Goal: Book appointment/travel/reservation

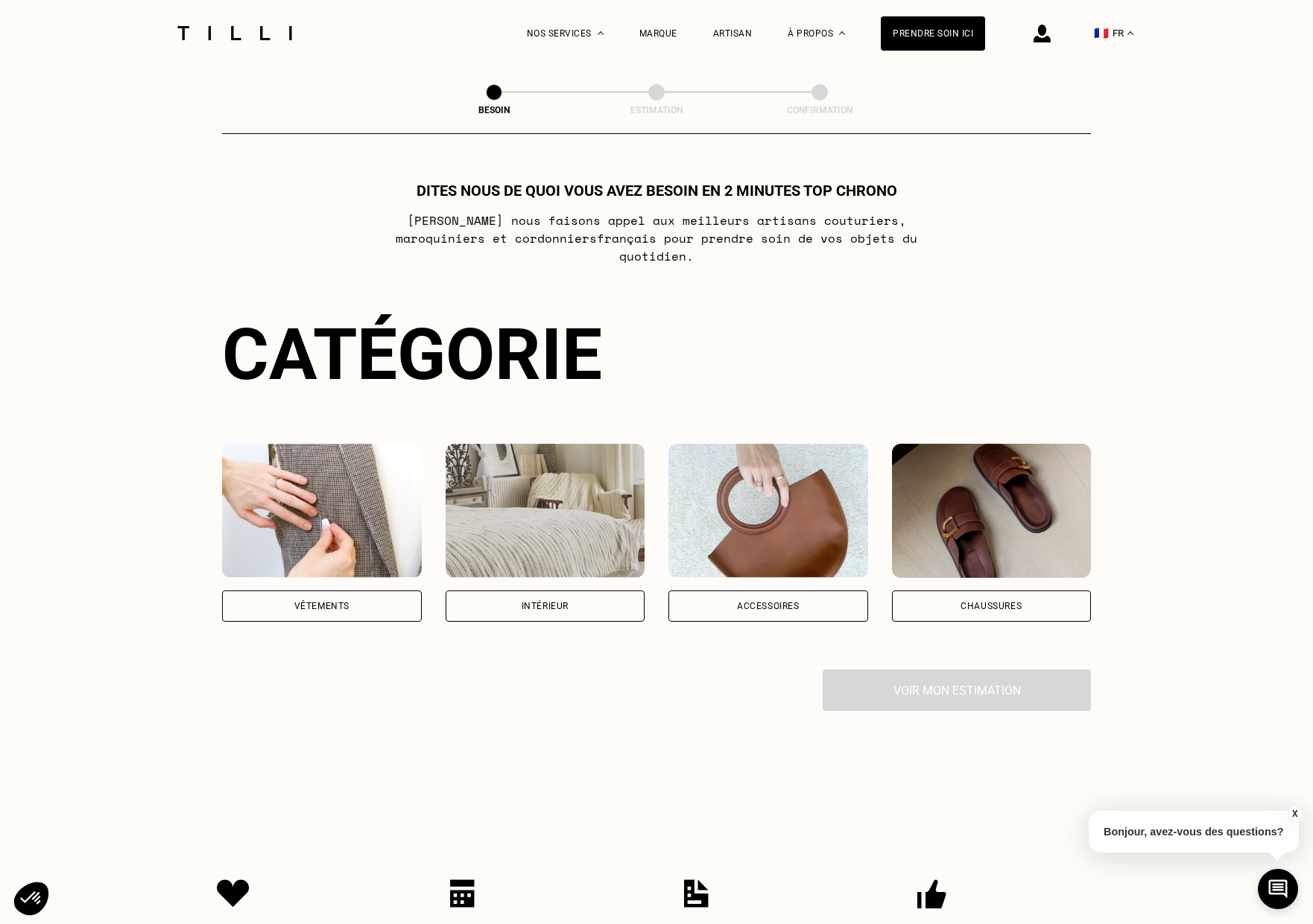
click at [313, 602] on div "Vêtements" at bounding box center [322, 606] width 56 height 9
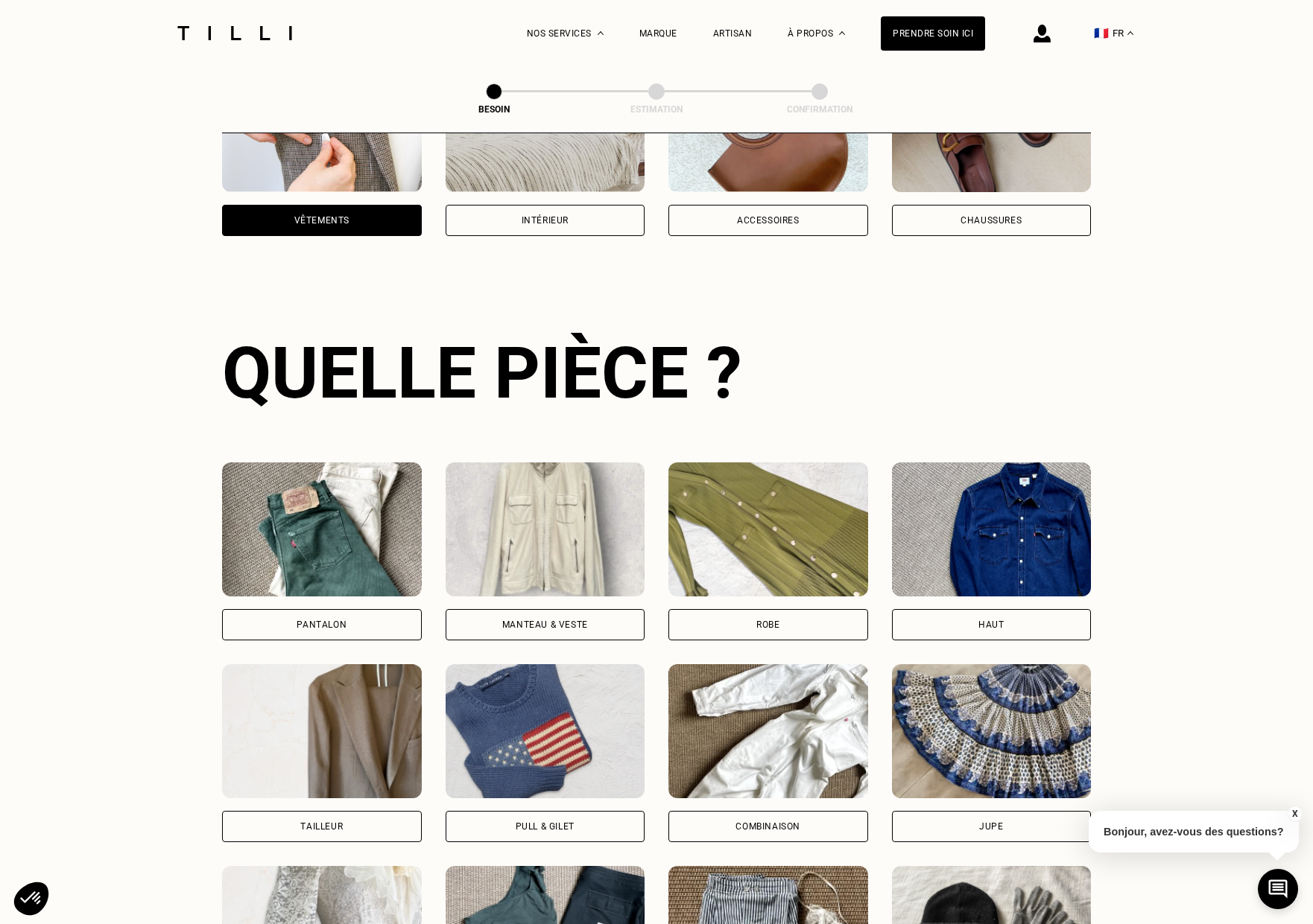
scroll to position [485, 0]
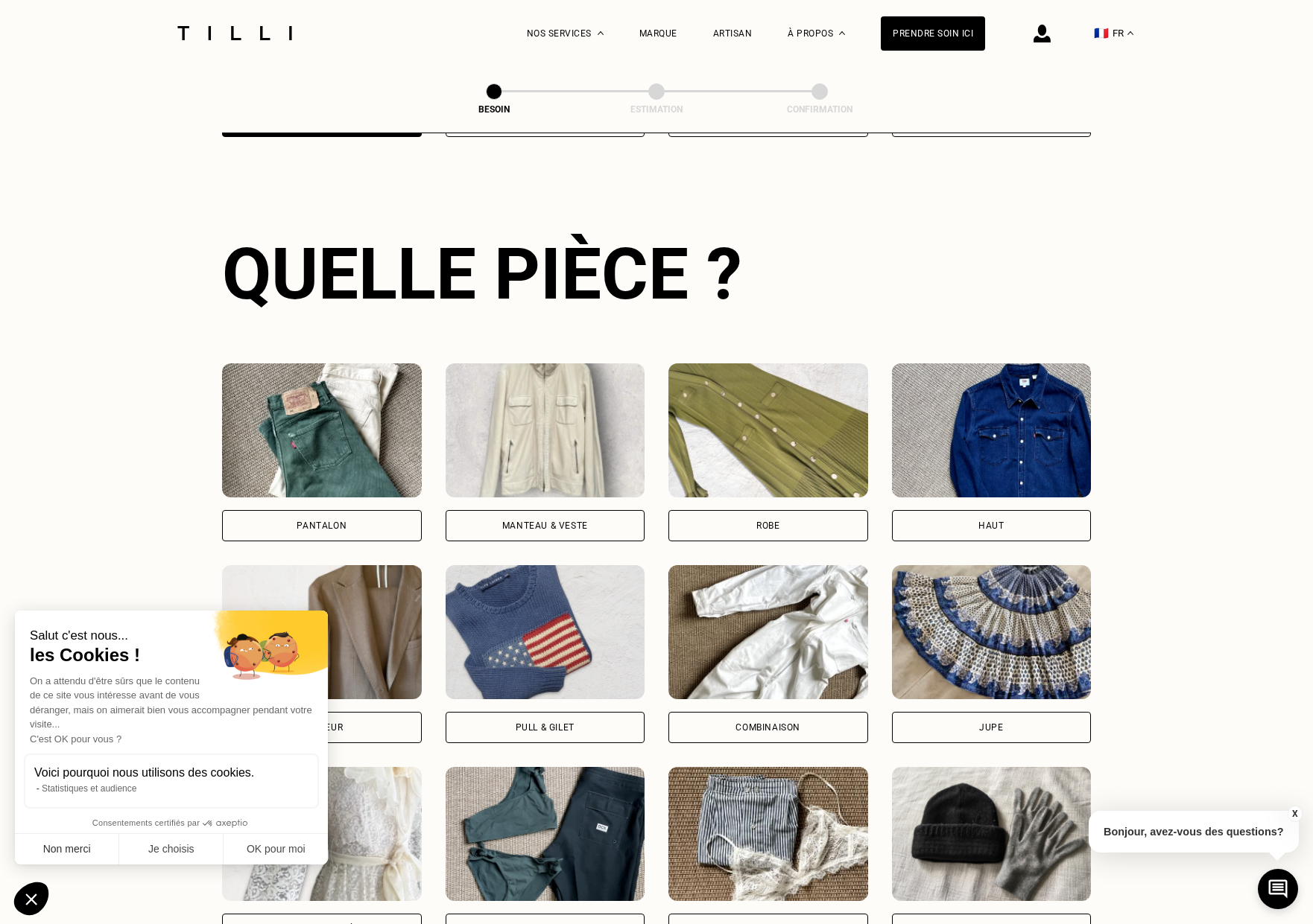
click at [47, 848] on button "Non merci" at bounding box center [67, 850] width 105 height 31
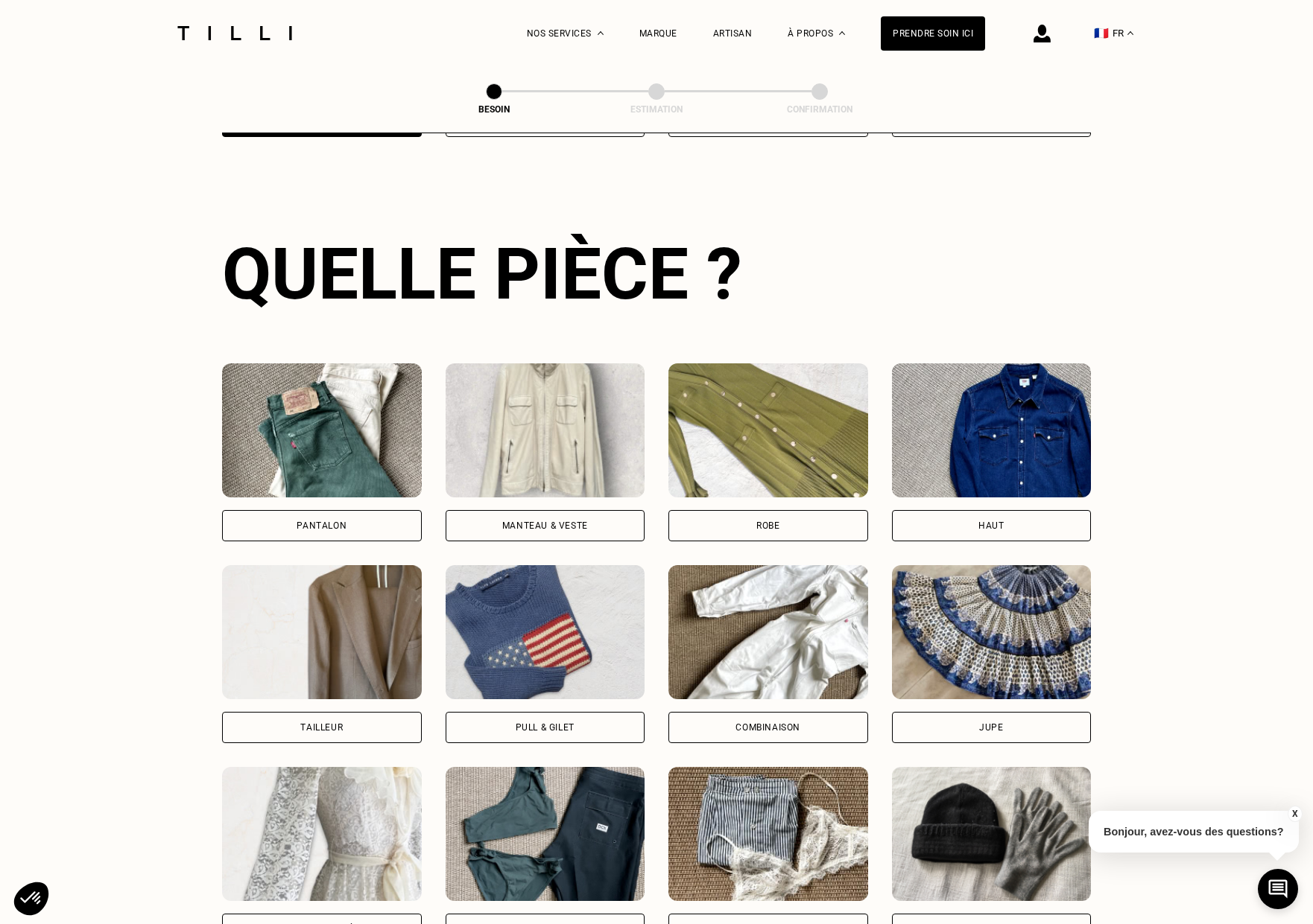
click at [526, 712] on div "Pull & gilet" at bounding box center [545, 727] width 200 height 31
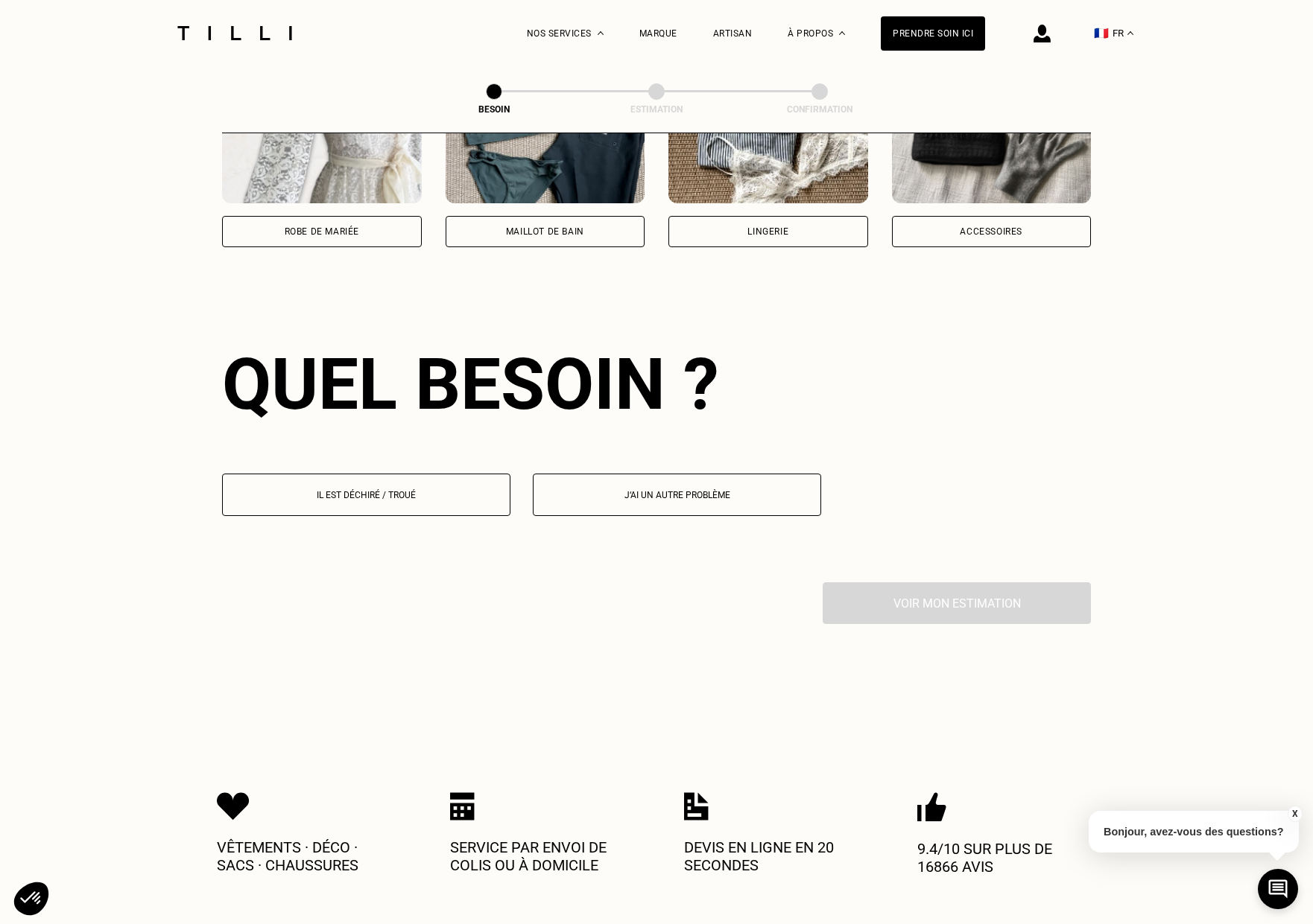
scroll to position [1293, 0]
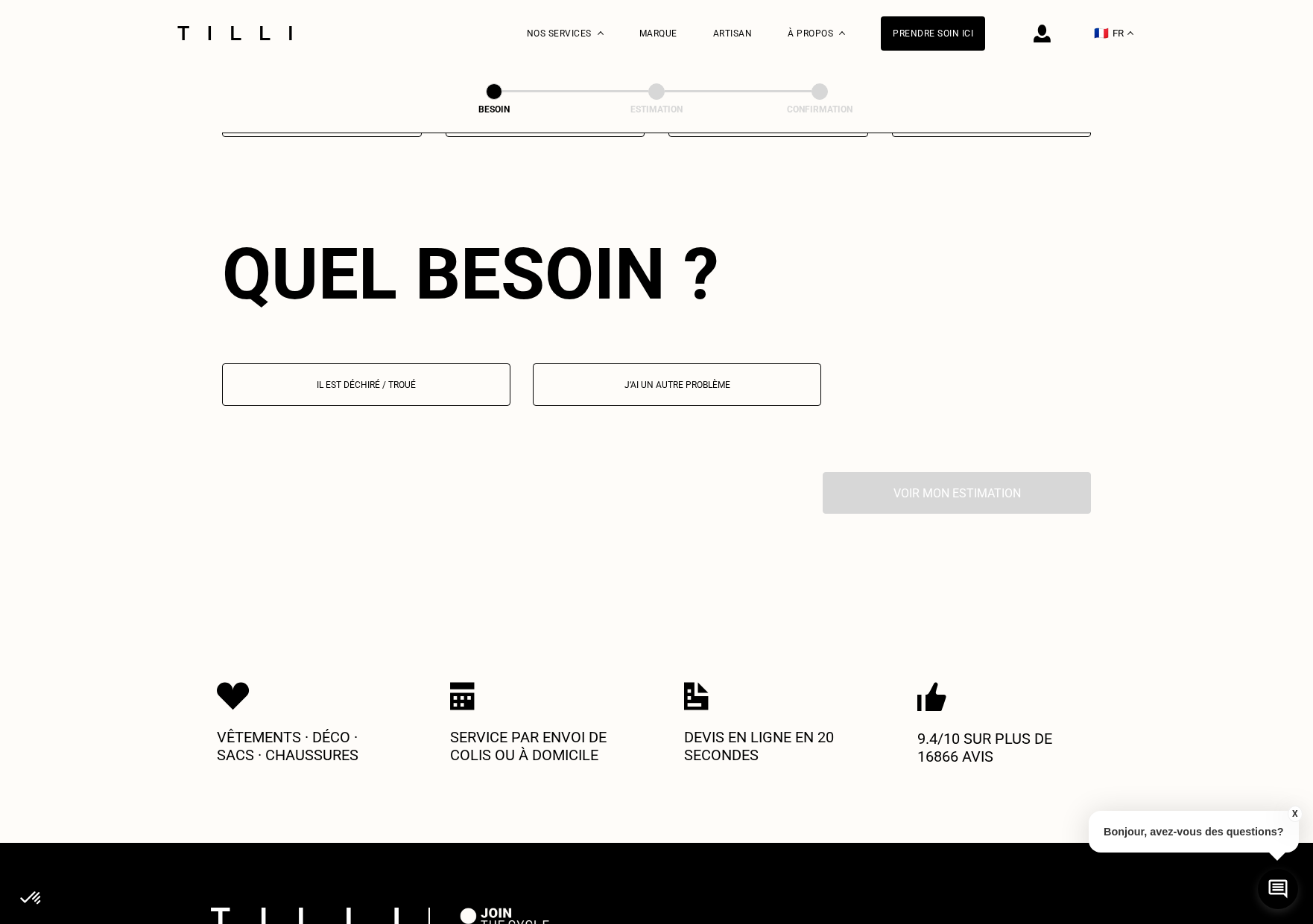
click at [418, 384] on button "Il est déchiré / troué" at bounding box center [366, 384] width 288 height 42
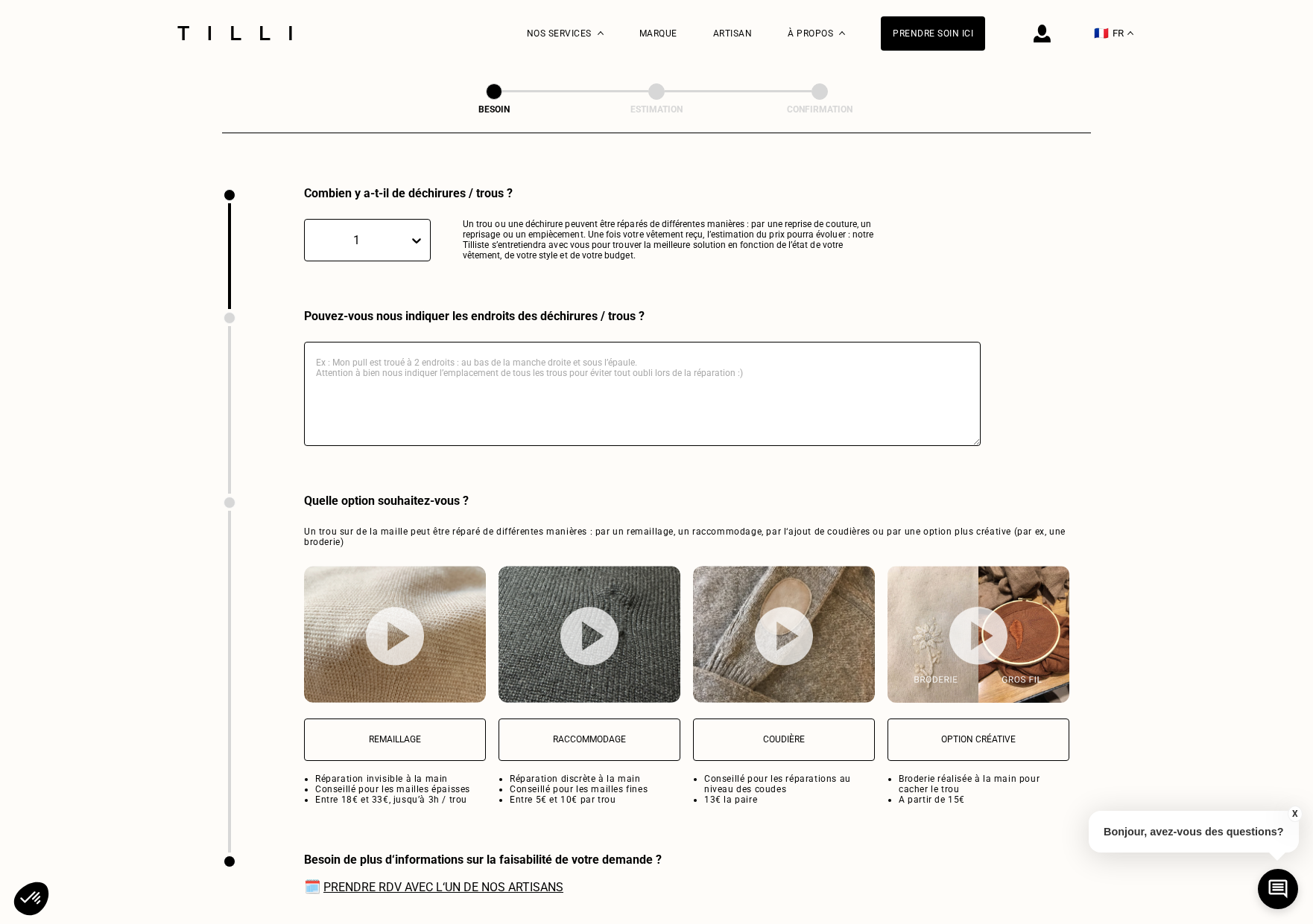
scroll to position [1580, 0]
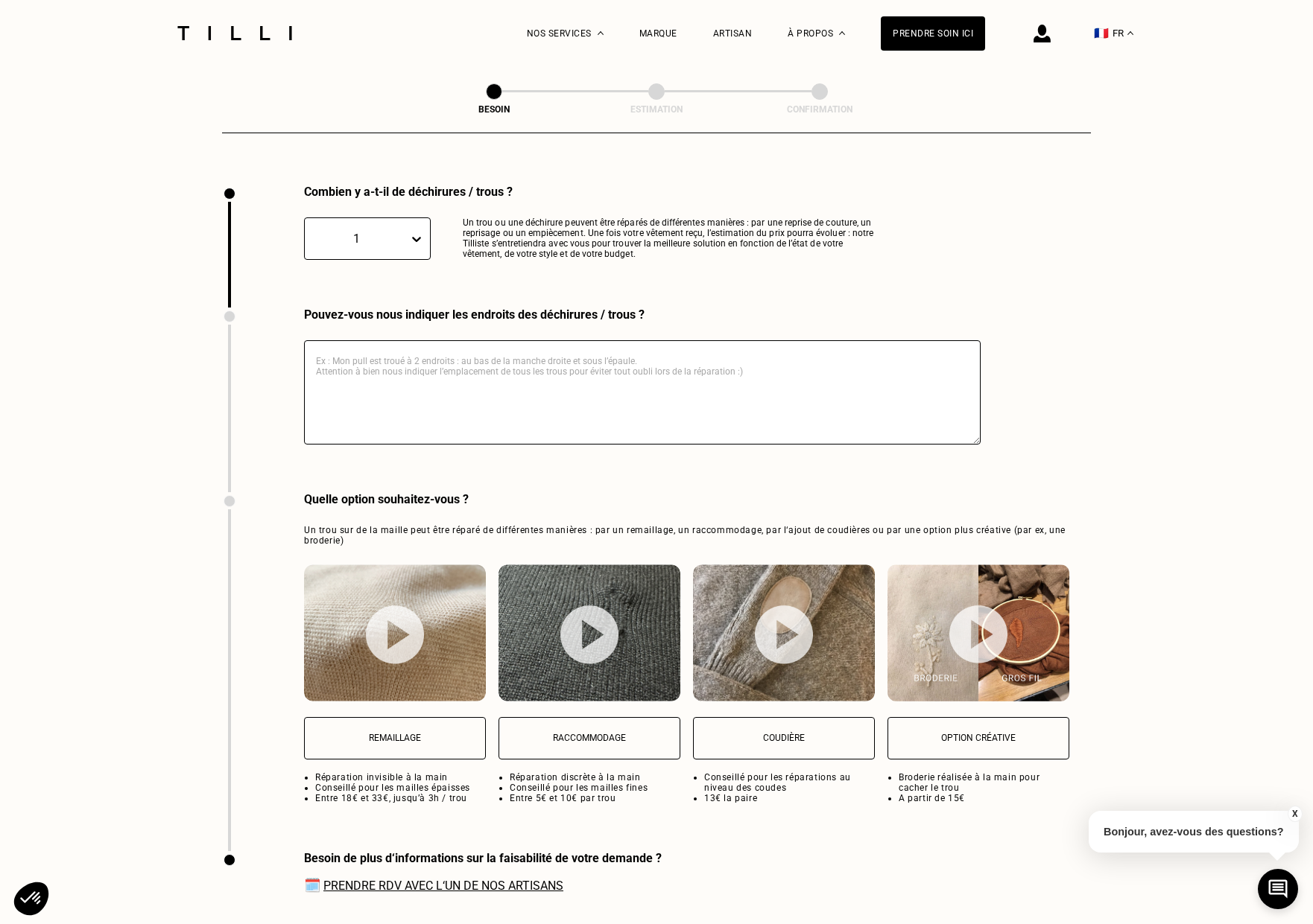
click at [371, 380] on textarea at bounding box center [642, 393] width 677 height 104
type textarea "En dessous du col"
click at [415, 727] on button "Remaillage" at bounding box center [394, 739] width 182 height 42
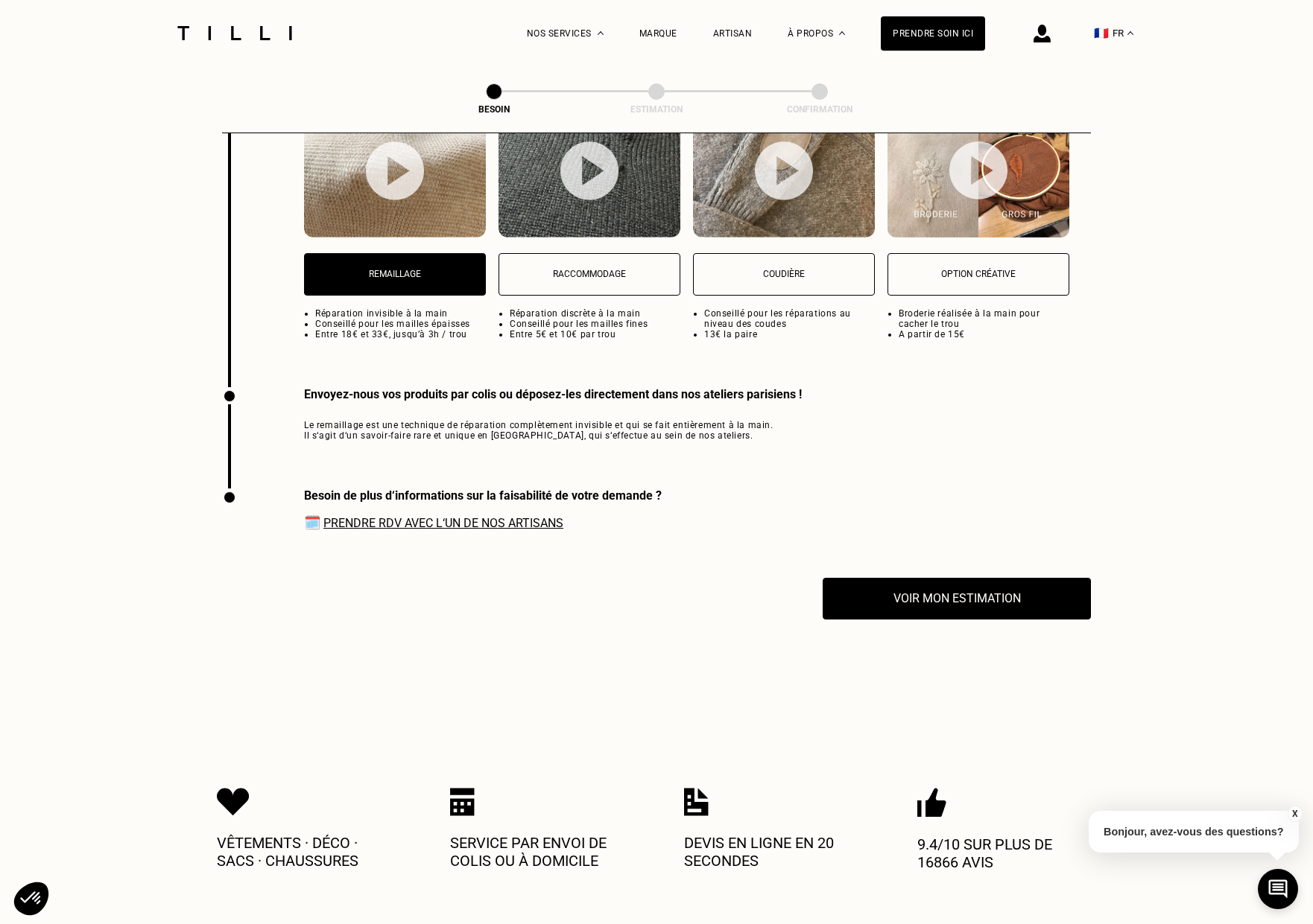
scroll to position [2059, 0]
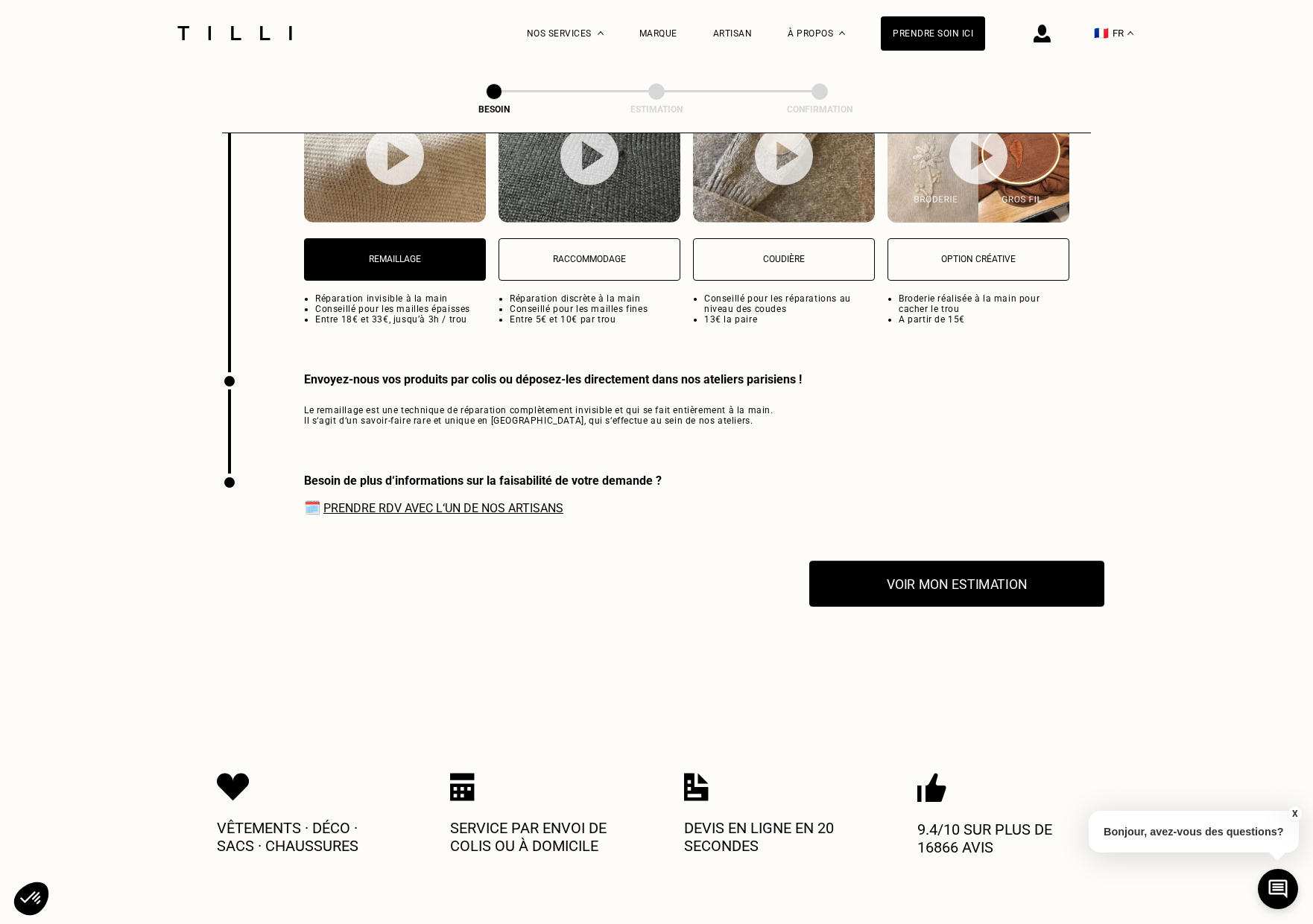
click at [916, 574] on button "Voir mon estimation" at bounding box center [956, 584] width 295 height 47
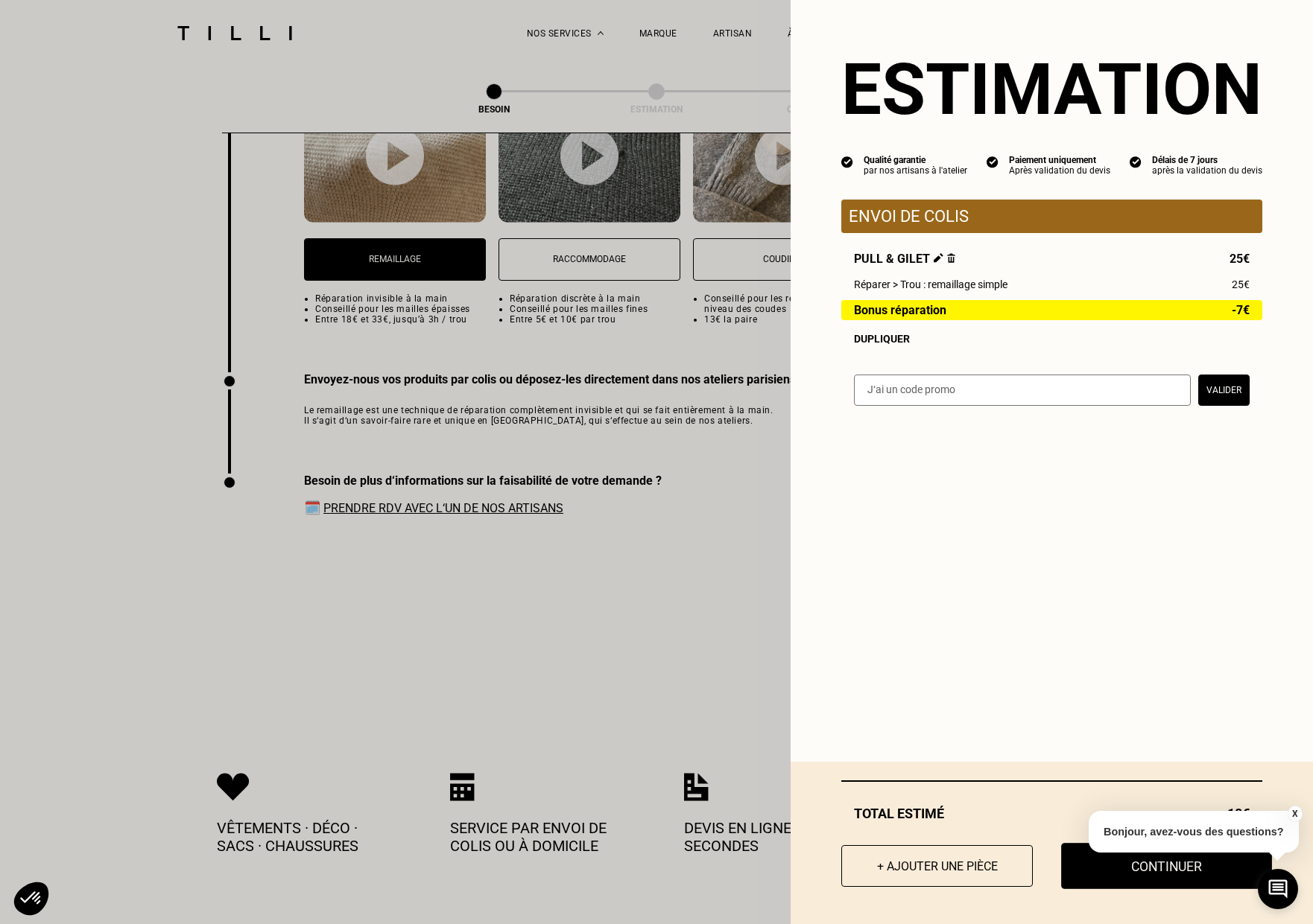
click at [1156, 882] on button "Continuer" at bounding box center [1166, 866] width 211 height 47
select select "FR"
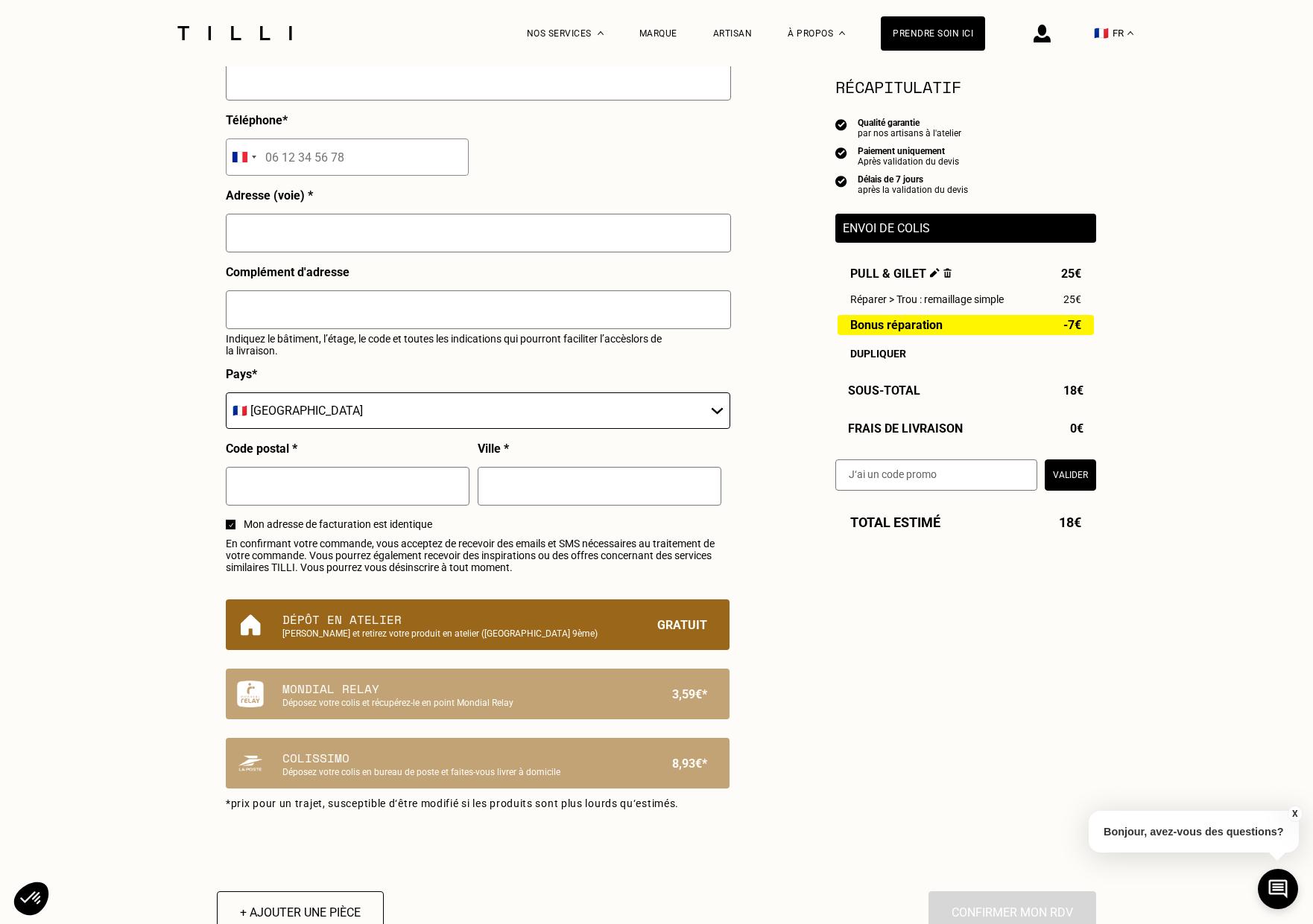
scroll to position [518, 0]
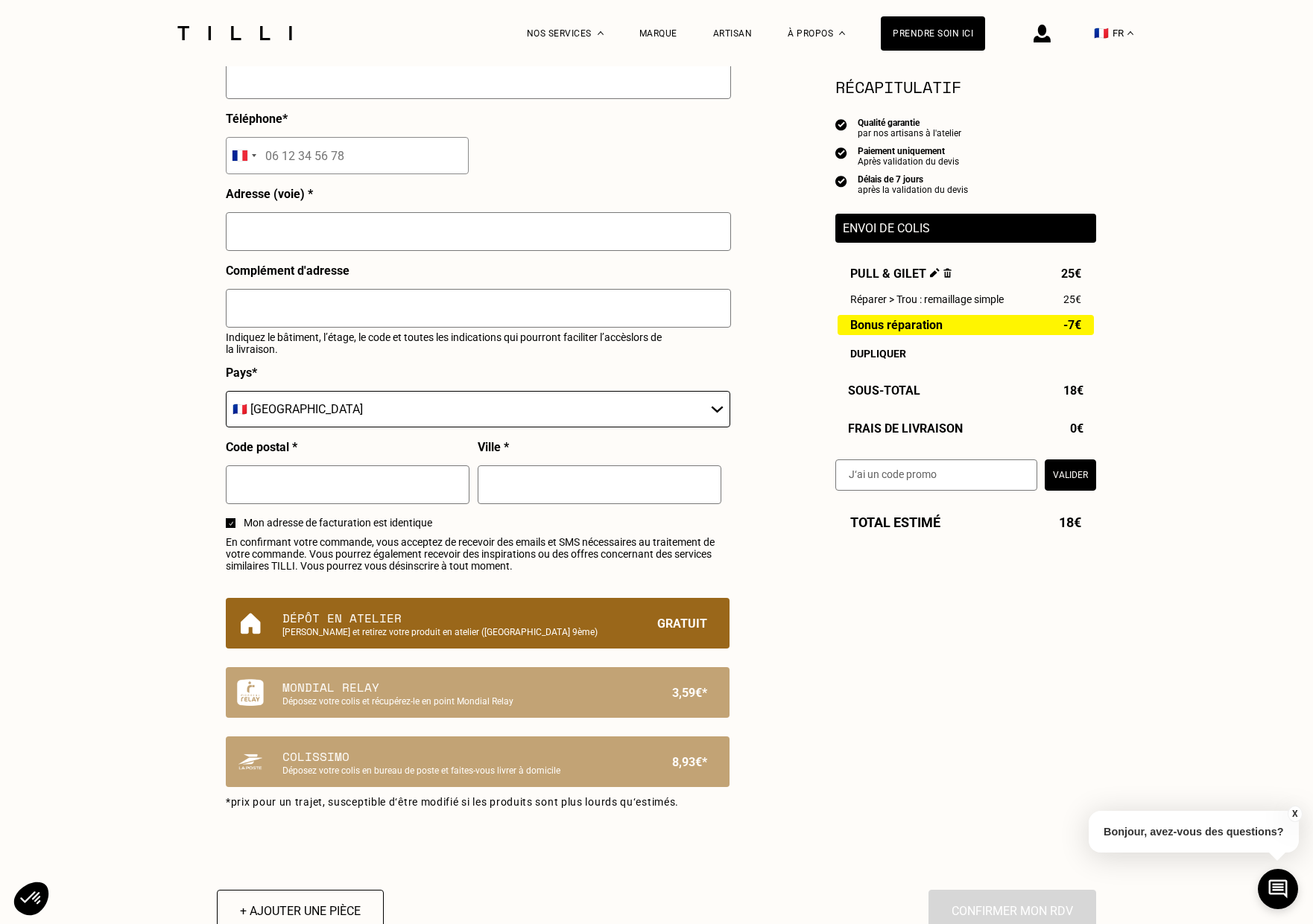
click at [413, 618] on p "Dépôt en atelier" at bounding box center [452, 618] width 340 height 18
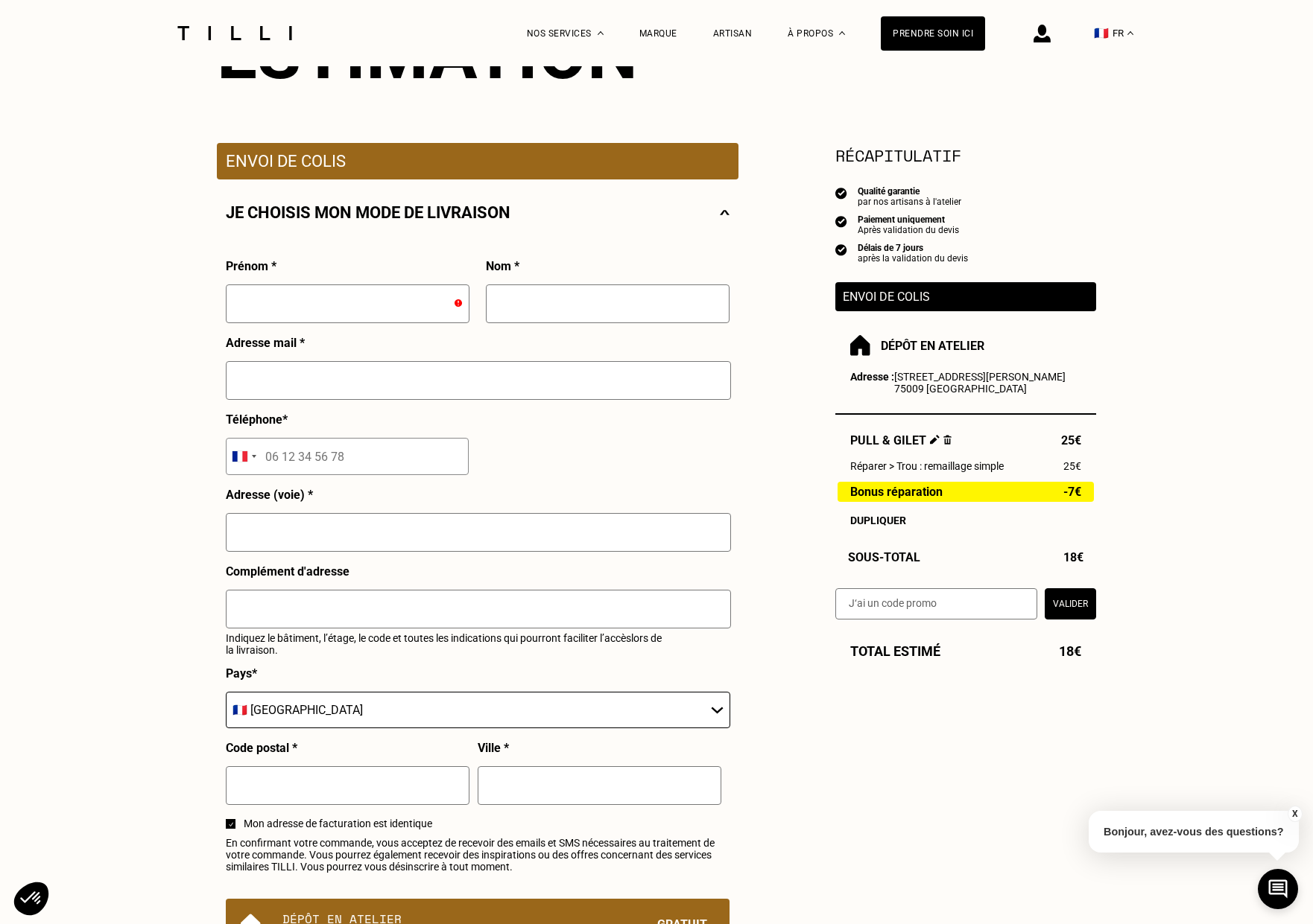
scroll to position [206, 0]
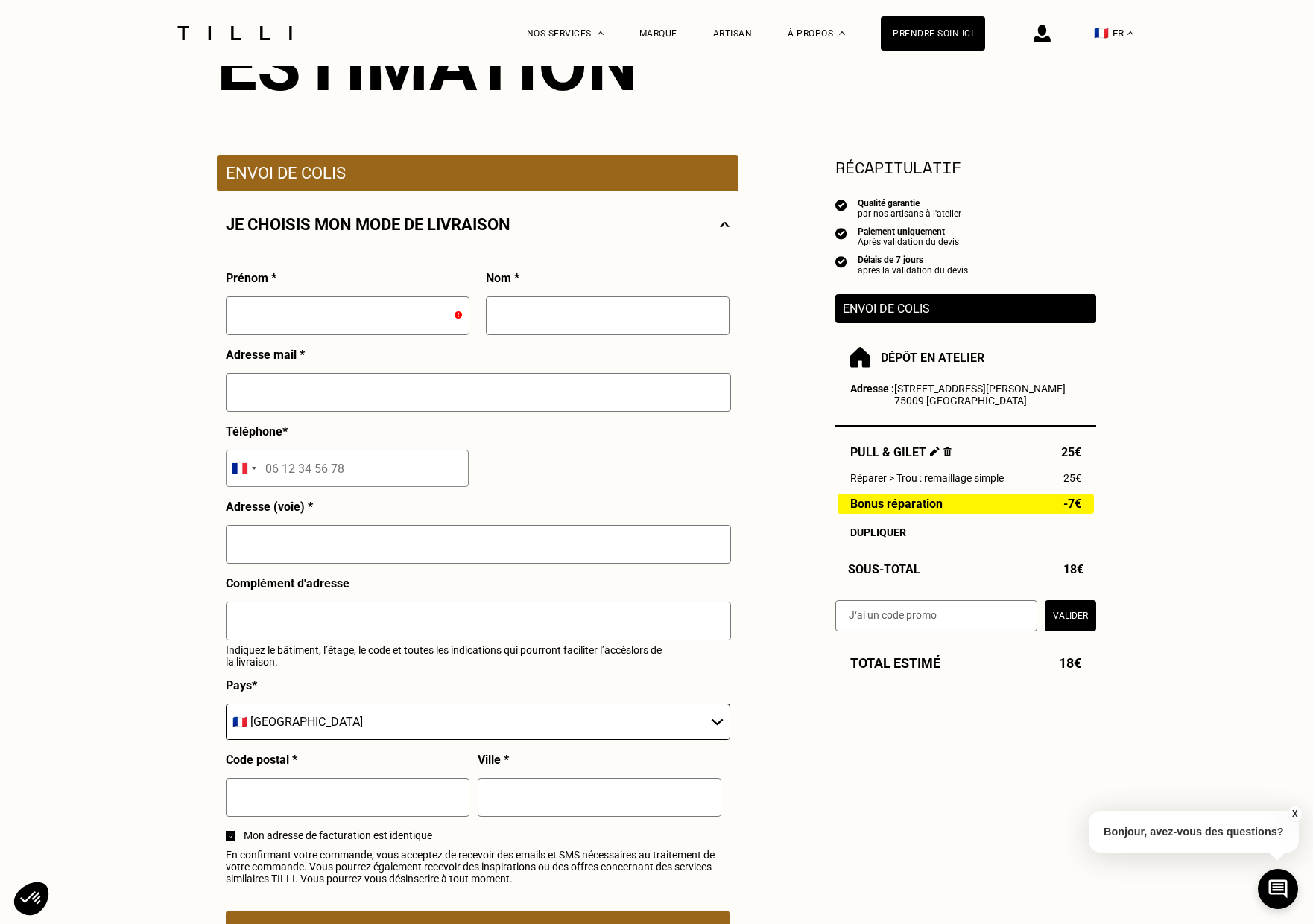
click at [270, 322] on input "text" at bounding box center [347, 315] width 243 height 38
type input "[PERSON_NAME]"
type input "BLANPAIN"
type input "[PERSON_NAME][EMAIL_ADDRESS][DOMAIN_NAME]"
click at [288, 481] on input "tel" at bounding box center [346, 469] width 243 height 38
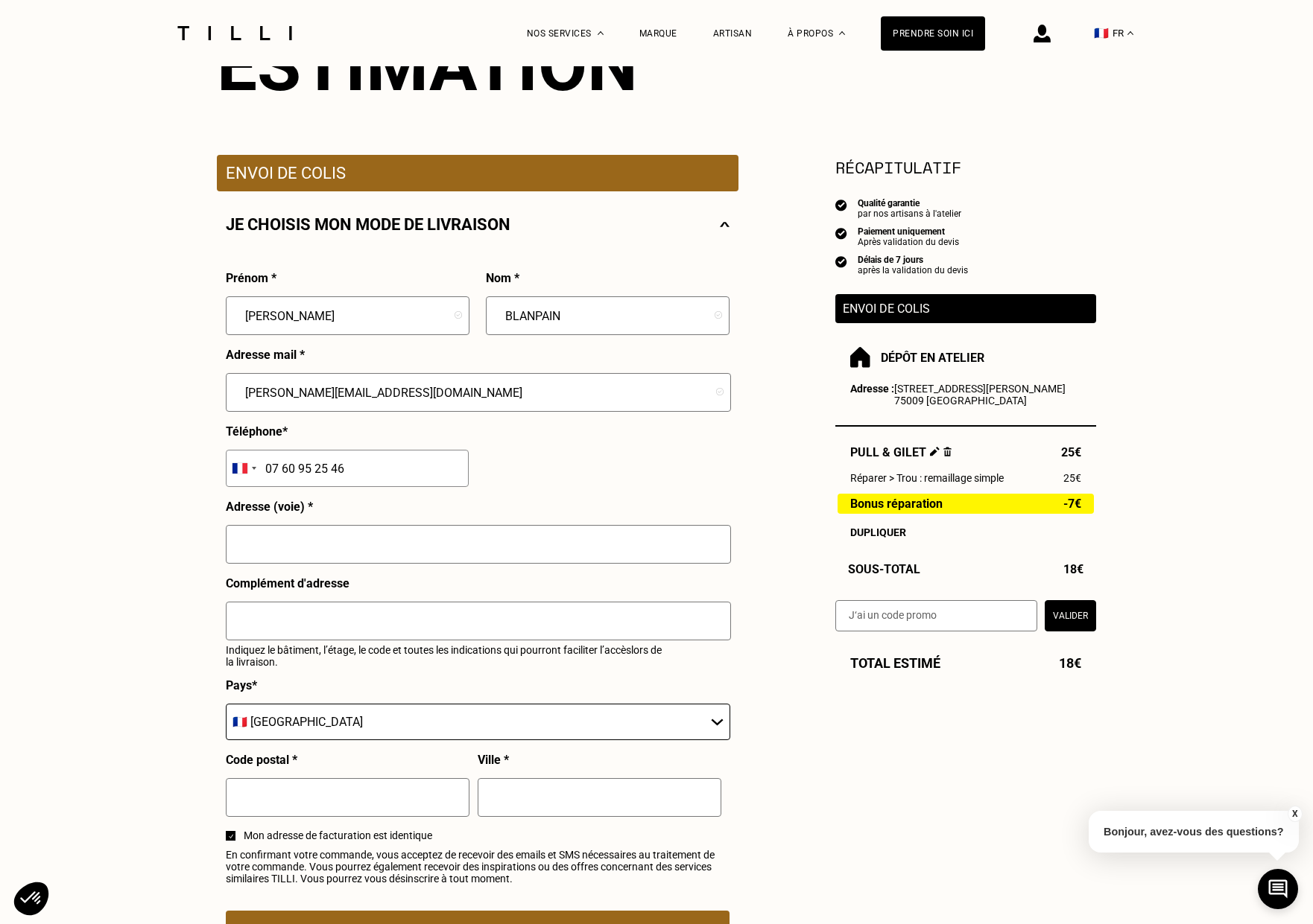
type input "07 60 95 25 46"
type input "[STREET_ADDRESS]"
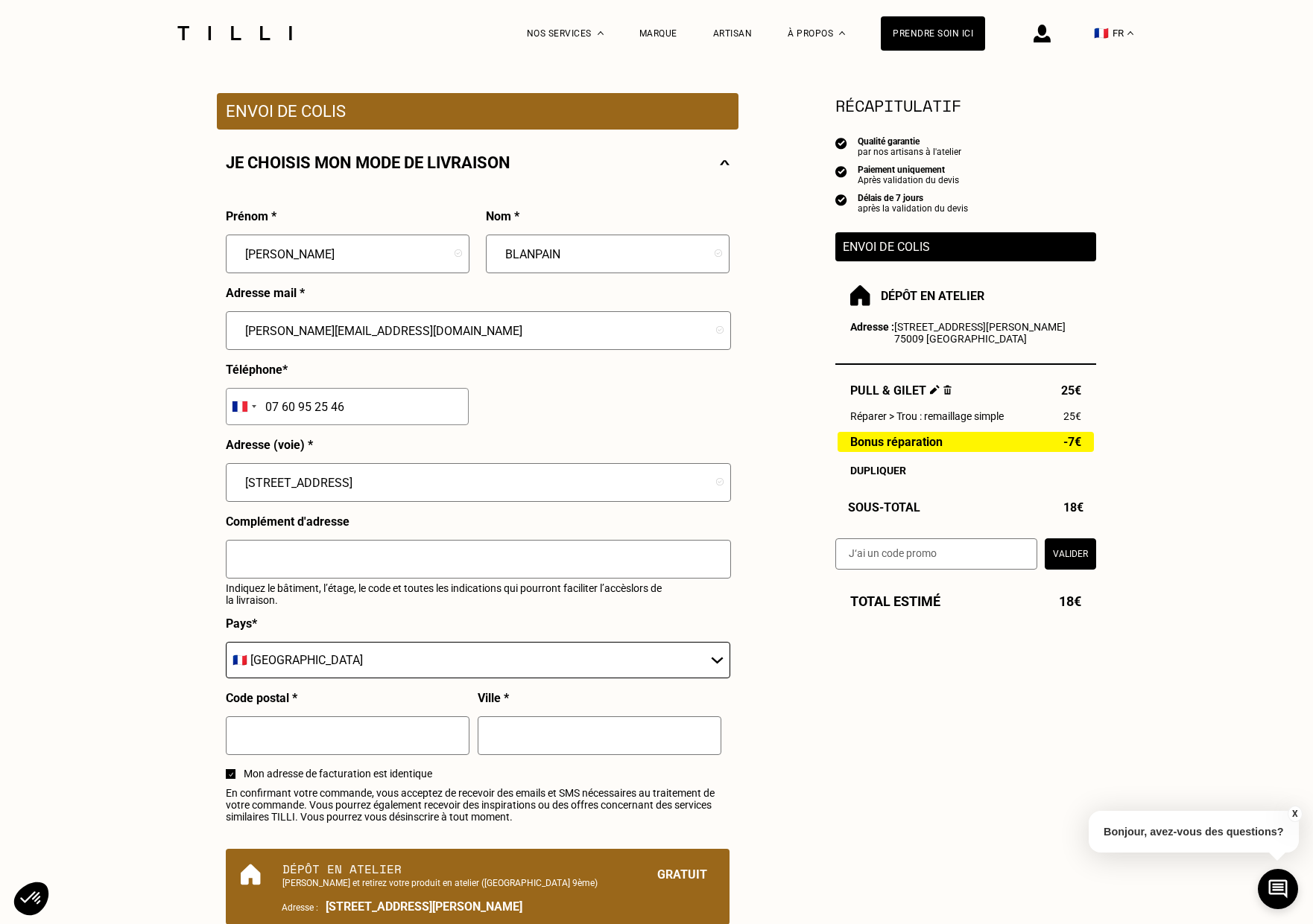
scroll to position [296, 0]
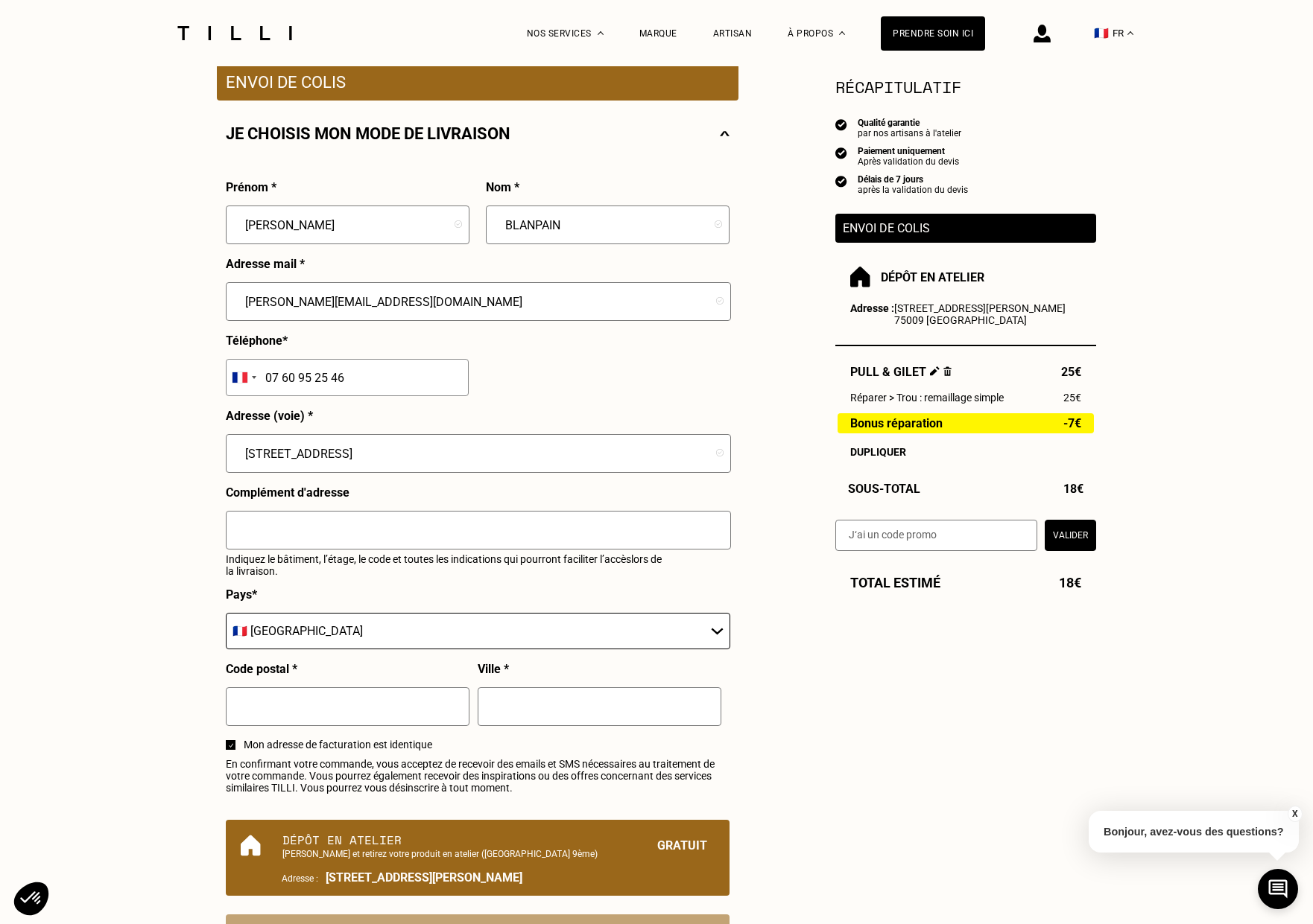
click at [290, 745] on span "Mon adresse de facturation est identique" at bounding box center [486, 744] width 486 height 12
type input "94100"
type input "P"
type input "Saint"
type input "[GEOGRAPHIC_DATA]"
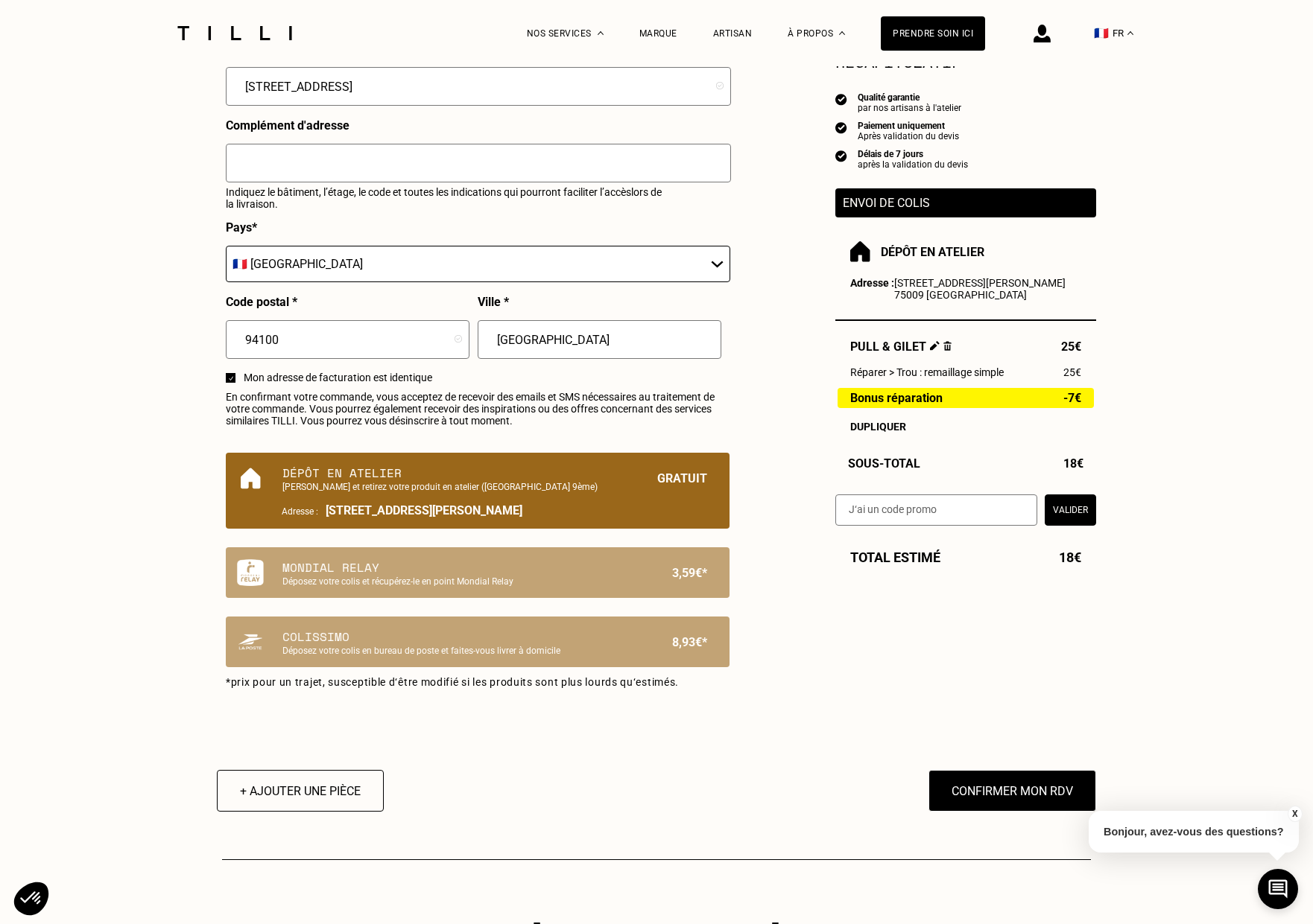
scroll to position [682, 0]
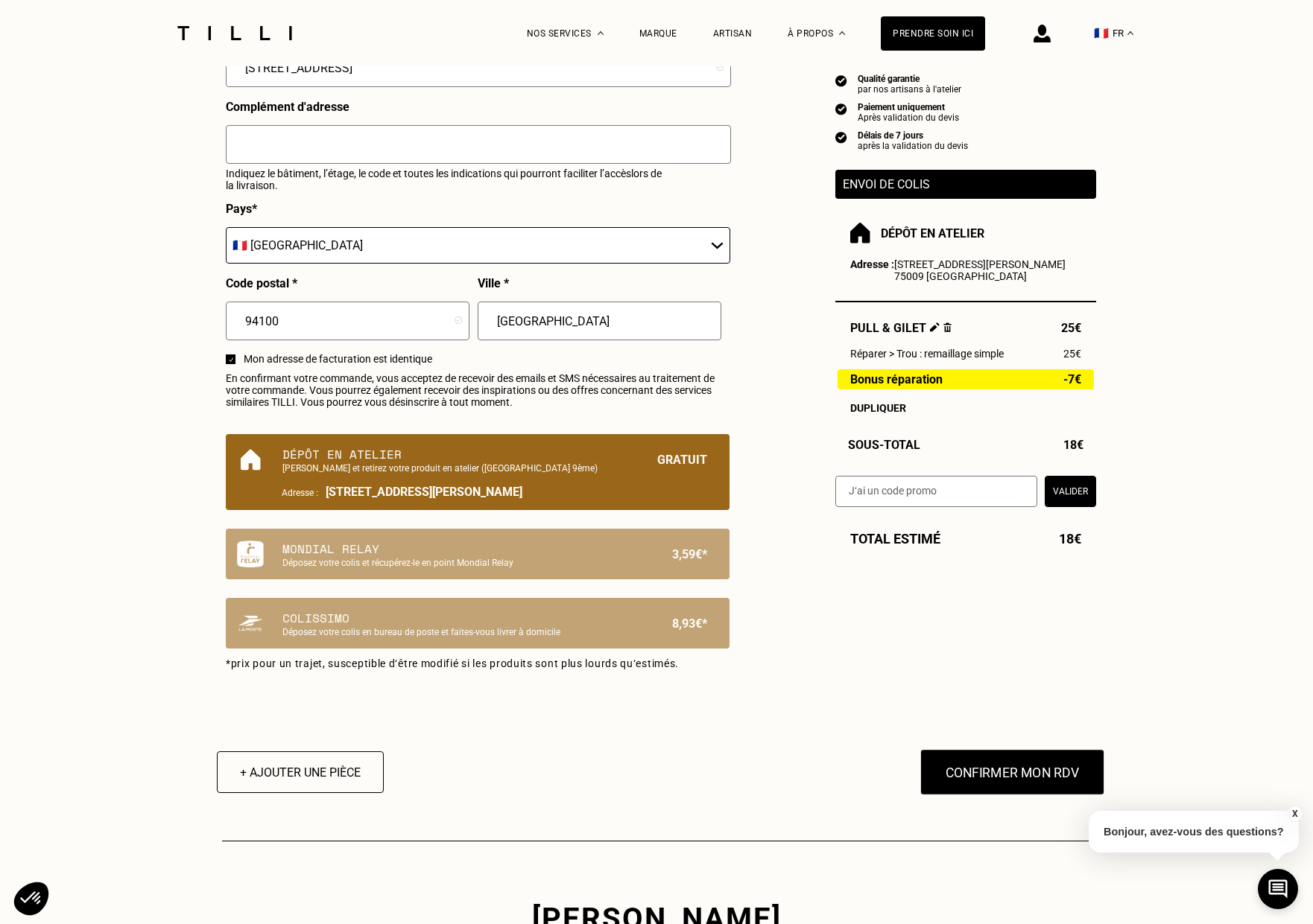
click at [993, 775] on button "Confirmer mon RDV" at bounding box center [1013, 772] width 185 height 47
